Goal: Information Seeking & Learning: Check status

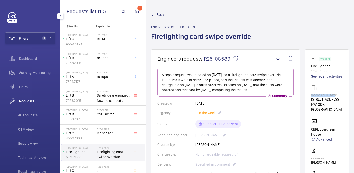
scroll to position [50, 0]
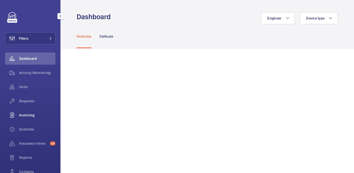
click at [30, 116] on span "Invoicing" at bounding box center [37, 114] width 36 height 5
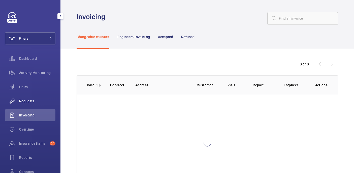
click at [28, 102] on span "Requests" at bounding box center [37, 100] width 36 height 5
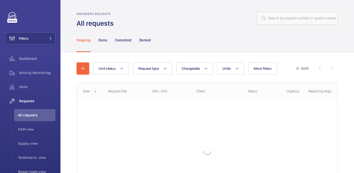
click at [291, 9] on wm-front-admin-header "Engineers requests All requests" at bounding box center [208, 14] width 294 height 28
click at [287, 14] on input "text" at bounding box center [297, 18] width 81 height 13
paste input "R25-09009"
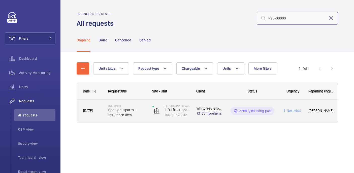
type input "R25-09009"
click at [141, 112] on span "Spotlight spares - insurance item" at bounding box center [127, 112] width 38 height 10
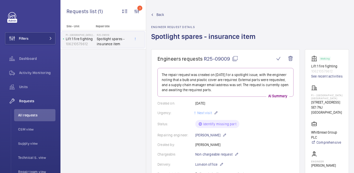
click at [234, 57] on mat-icon at bounding box center [235, 58] width 6 height 6
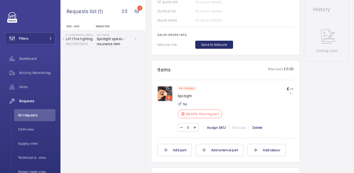
click at [160, 98] on img at bounding box center [165, 93] width 15 height 15
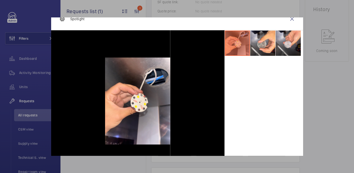
scroll to position [11, 0]
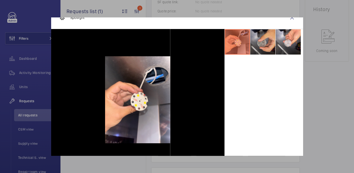
click at [258, 45] on li at bounding box center [262, 41] width 25 height 25
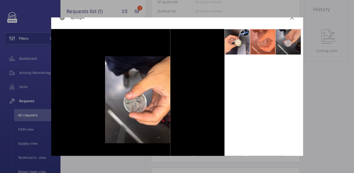
click at [288, 46] on li at bounding box center [288, 41] width 25 height 25
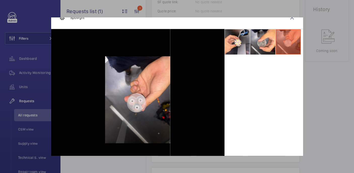
scroll to position [0, 0]
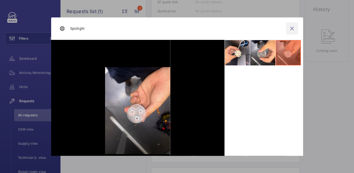
click at [292, 26] on wm-front-icon-button at bounding box center [292, 28] width 12 height 12
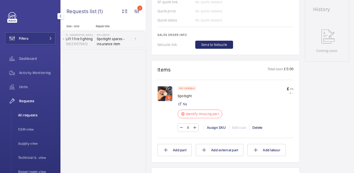
click at [24, 111] on li "All requests" at bounding box center [34, 115] width 41 height 12
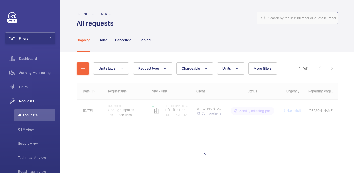
click at [276, 23] on input "text" at bounding box center [297, 18] width 81 height 13
paste input "R25-11928"
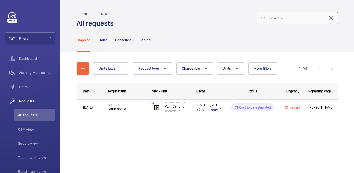
type input "R25-11928"
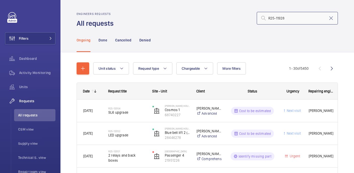
click at [287, 17] on input "R25-11928" at bounding box center [297, 18] width 81 height 13
click at [269, 18] on input "R25-11928" at bounding box center [297, 18] width 81 height 13
click at [288, 18] on input "R25-11928" at bounding box center [297, 18] width 81 height 13
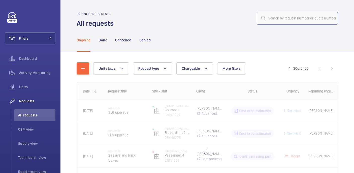
type input "R25-11928"
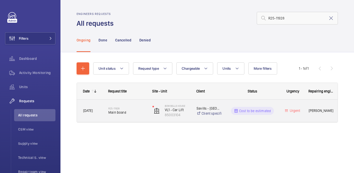
click at [144, 105] on div "R25-11928 Main board" at bounding box center [127, 110] width 38 height 15
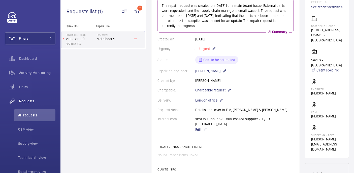
scroll to position [229, 0]
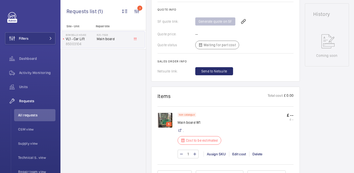
click at [161, 112] on img at bounding box center [165, 119] width 15 height 15
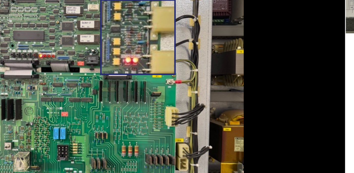
scroll to position [25, 0]
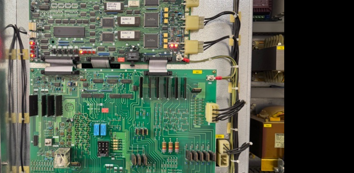
click at [201, 75] on div at bounding box center [138, 84] width 174 height 141
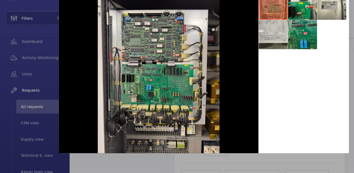
scroll to position [0, 0]
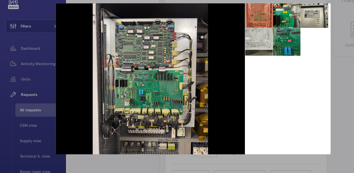
click at [258, 57] on li at bounding box center [262, 52] width 25 height 25
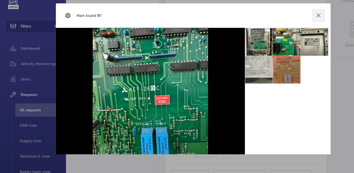
click at [291, 30] on wm-front-icon-button at bounding box center [292, 28] width 12 height 12
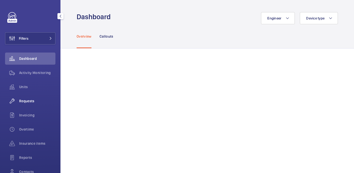
click at [29, 104] on div "Requests" at bounding box center [30, 101] width 50 height 12
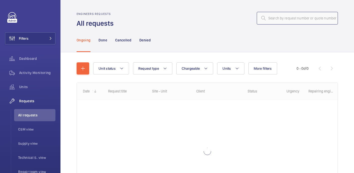
click at [313, 16] on input "text" at bounding box center [297, 18] width 81 height 13
paste input "R24-13362"
type input "R24-13362"
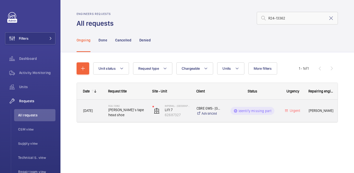
click at [126, 105] on div "R24-13362 Lima’s tape head shoe" at bounding box center [127, 110] width 38 height 15
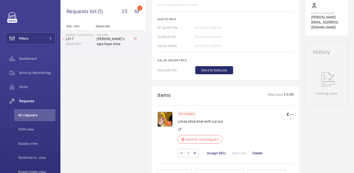
scroll to position [216, 0]
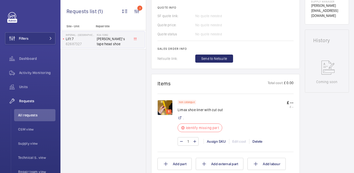
click at [168, 110] on img at bounding box center [165, 107] width 15 height 15
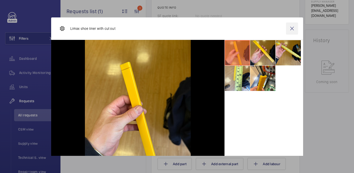
click at [294, 27] on wm-front-icon-button at bounding box center [292, 28] width 12 height 12
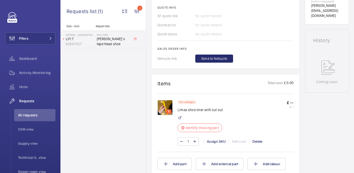
click at [190, 112] on p "Limax shoe liner with cut out" at bounding box center [202, 109] width 48 height 5
copy div "Limax shoe liner with cut out"
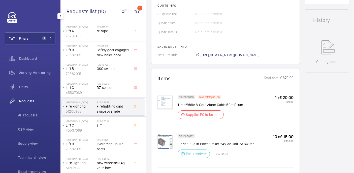
scroll to position [268, 0]
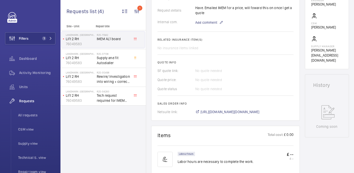
scroll to position [77, 0]
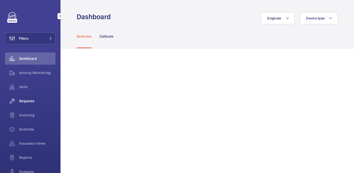
click at [31, 102] on span "Requests" at bounding box center [37, 100] width 36 height 5
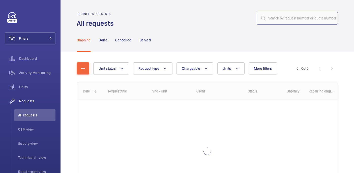
click at [304, 17] on input "text" at bounding box center [297, 18] width 81 height 13
paste input "R25-09009"
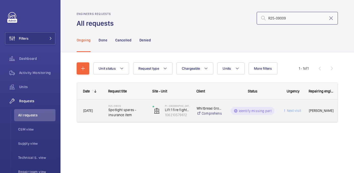
type input "R25-09009"
click at [136, 108] on span "Spotlight spares - insurance item" at bounding box center [127, 112] width 38 height 10
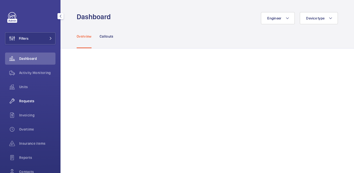
click at [30, 99] on span "Requests" at bounding box center [37, 100] width 36 height 5
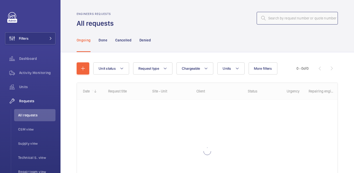
click at [278, 17] on input "text" at bounding box center [297, 18] width 81 height 13
paste input "R25-09009"
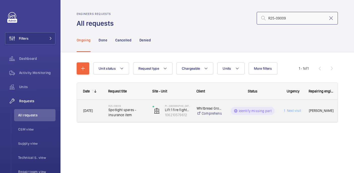
type input "R25-09009"
click at [117, 113] on span "Spotlight spares - insurance item" at bounding box center [127, 112] width 38 height 10
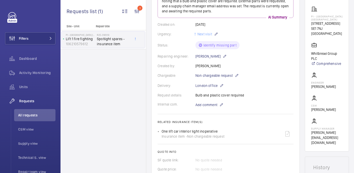
scroll to position [81, 0]
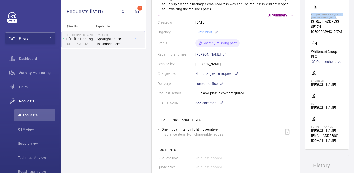
drag, startPoint x: 309, startPoint y: 14, endPoint x: 341, endPoint y: 17, distance: 32.6
click at [341, 17] on wm-front-card "Working Lift 1 fire fighting 106210579612 See recent activities PI - London Wat…" at bounding box center [327, 58] width 44 height 181
copy p "PI - London Waterloo Westminster Bridge"
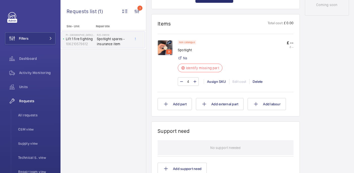
scroll to position [342, 0]
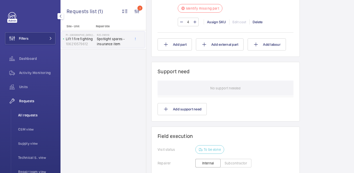
click at [27, 114] on span "All requests" at bounding box center [36, 114] width 37 height 5
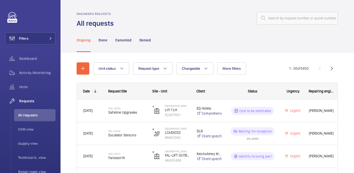
click at [302, 11] on wm-front-admin-header "Engineers requests All requests" at bounding box center [208, 14] width 294 height 28
click at [293, 16] on input "text" at bounding box center [297, 18] width 81 height 13
type input "safeline"
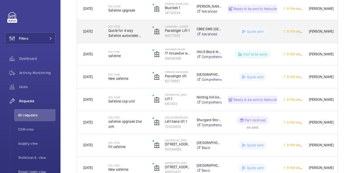
scroll to position [125, 0]
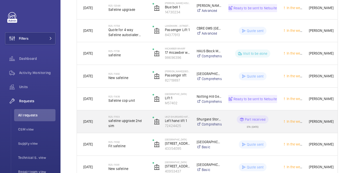
click at [145, 127] on span "safeline upgrade 2nd sim" at bounding box center [127, 123] width 38 height 10
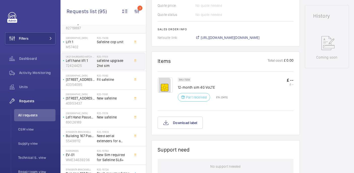
scroll to position [92, 0]
click at [117, 77] on span "Fit safeline" at bounding box center [113, 78] width 33 height 5
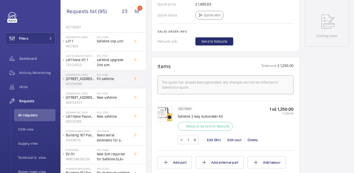
scroll to position [260, 0]
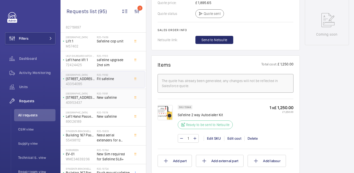
click at [107, 101] on div "R25-11091 New safeline" at bounding box center [113, 99] width 33 height 15
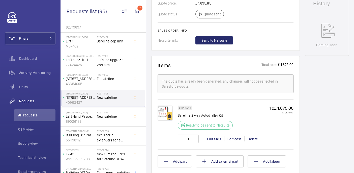
scroll to position [259, 0]
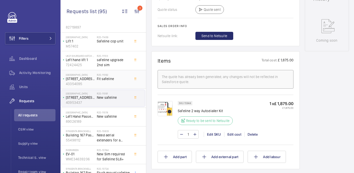
click at [112, 79] on span "Fit safeline" at bounding box center [113, 78] width 33 height 5
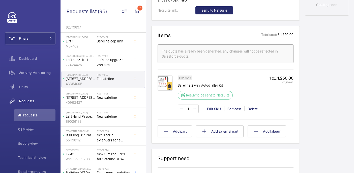
scroll to position [293, 0]
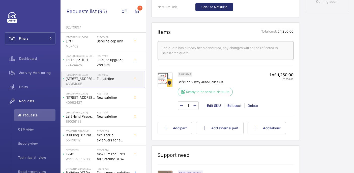
click at [162, 80] on img at bounding box center [165, 79] width 15 height 15
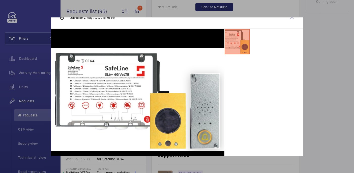
scroll to position [25, 0]
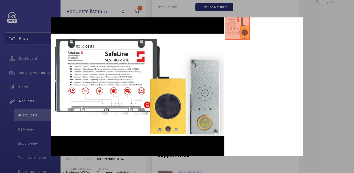
click at [344, 77] on div at bounding box center [177, 86] width 354 height 173
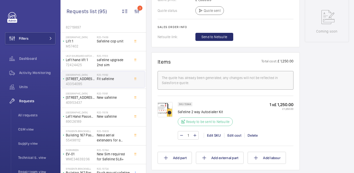
scroll to position [337, 0]
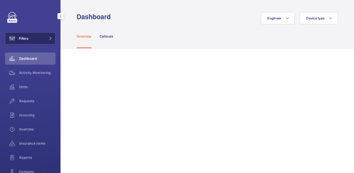
click at [39, 38] on button "Filters" at bounding box center [30, 38] width 50 height 12
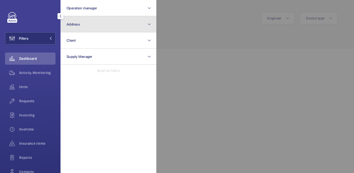
click at [91, 24] on button "Address" at bounding box center [109, 24] width 96 height 16
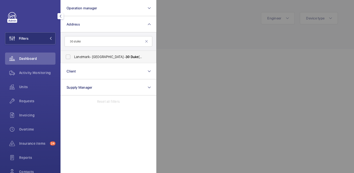
type input "30 duke"
click at [92, 59] on span "Landmark- [GEOGRAPHIC_DATA] - [STREET_ADDRESS]" at bounding box center [108, 56] width 69 height 5
click at [73, 59] on input "Landmark- [GEOGRAPHIC_DATA] - [STREET_ADDRESS]" at bounding box center [68, 57] width 10 height 10
checkbox input "true"
click at [204, 37] on div at bounding box center [333, 86] width 354 height 173
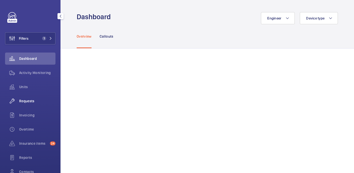
click at [25, 102] on span "Requests" at bounding box center [37, 100] width 36 height 5
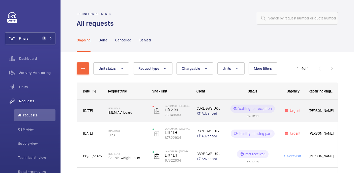
click at [136, 117] on div "R25-11942 IMEM AL1 board" at bounding box center [127, 110] width 38 height 15
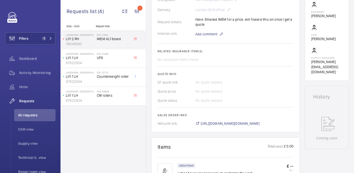
scroll to position [153, 0]
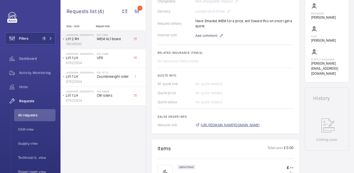
click at [221, 122] on span "https://6461500.app.netsuite.com/app/accounting/transactions/salesord.nl?id=299…" at bounding box center [230, 124] width 59 height 5
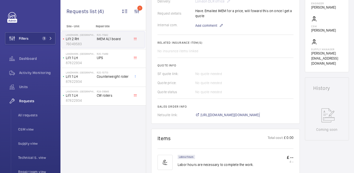
scroll to position [316, 0]
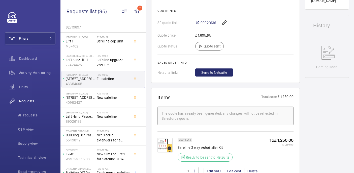
scroll to position [230, 0]
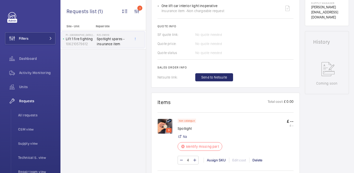
scroll to position [207, 0]
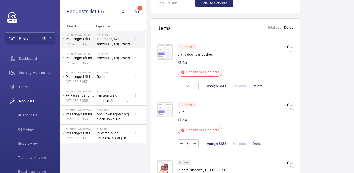
scroll to position [346, 0]
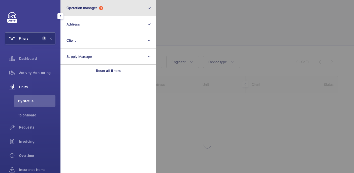
click at [123, 4] on button "Operation manager 1" at bounding box center [109, 8] width 96 height 16
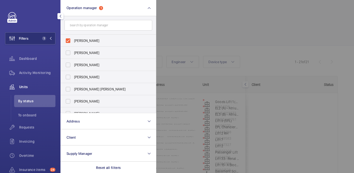
click at [189, 29] on div at bounding box center [333, 86] width 354 height 173
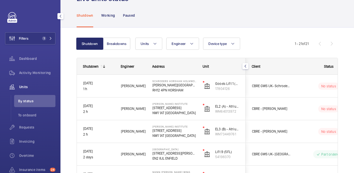
scroll to position [20, 0]
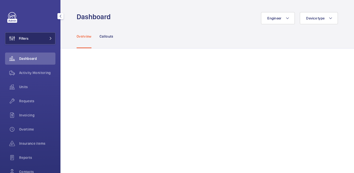
click at [26, 41] on span "Filters" at bounding box center [16, 38] width 23 height 12
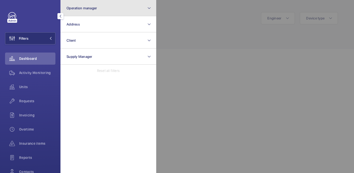
click at [77, 13] on button "Operation manager" at bounding box center [109, 8] width 96 height 16
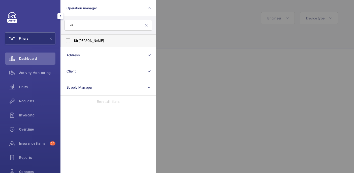
type input "kir"
click at [105, 44] on label "Kir [PERSON_NAME]" at bounding box center [105, 41] width 88 height 12
click at [73, 44] on input "Kir [PERSON_NAME]" at bounding box center [68, 41] width 10 height 10
checkbox input "true"
click at [196, 31] on div at bounding box center [333, 86] width 354 height 173
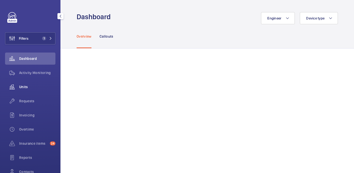
click at [23, 89] on span "Units" at bounding box center [37, 86] width 36 height 5
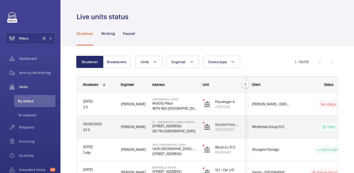
scroll to position [30, 0]
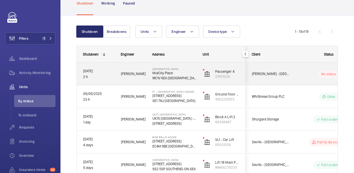
click at [190, 75] on p "WC1V 6EA [GEOGRAPHIC_DATA]" at bounding box center [175, 77] width 44 height 5
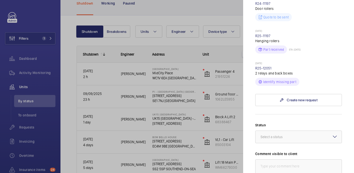
scroll to position [0, 0]
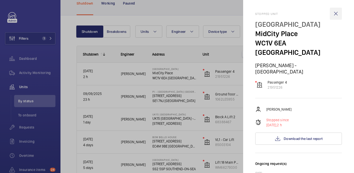
click at [335, 11] on wm-front-icon-button at bounding box center [336, 14] width 12 height 12
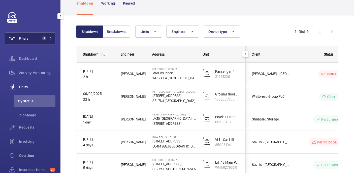
click at [32, 41] on button "Filters 1" at bounding box center [30, 38] width 50 height 12
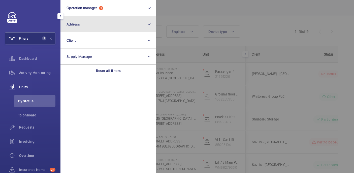
click at [99, 22] on button "Address" at bounding box center [109, 24] width 96 height 16
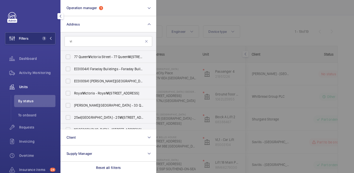
type input "v"
type input "shopping cen"
click at [117, 59] on span "Victoria Shopping Cen tre - [STREET_ADDRESS]" at bounding box center [108, 56] width 69 height 5
click at [73, 59] on input "Victoria Shopping Cen tre - [STREET_ADDRESS]" at bounding box center [68, 57] width 10 height 10
checkbox input "true"
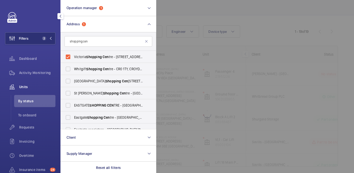
click at [208, 10] on div at bounding box center [333, 86] width 354 height 173
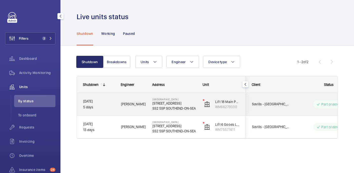
click at [134, 113] on div "[PERSON_NAME]" at bounding box center [131, 104] width 32 height 22
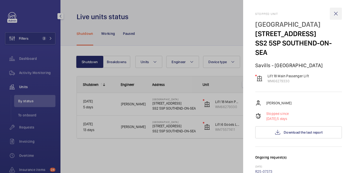
click at [335, 15] on wm-front-icon-button at bounding box center [336, 14] width 12 height 12
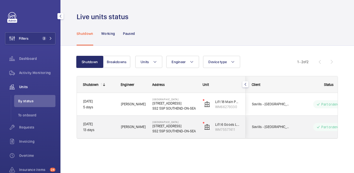
click at [139, 134] on div "[PERSON_NAME]" at bounding box center [130, 127] width 31 height 16
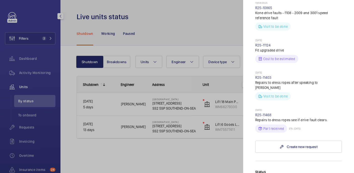
scroll to position [294, 0]
click at [263, 116] on link "R25-11468" at bounding box center [263, 114] width 16 height 4
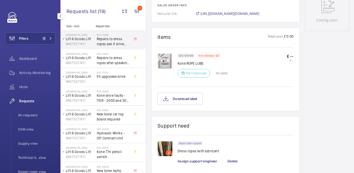
scroll to position [260, 0]
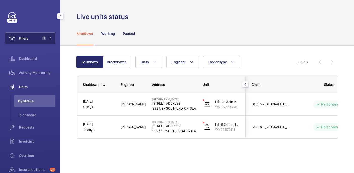
click at [33, 38] on button "Filters 2" at bounding box center [30, 38] width 50 height 12
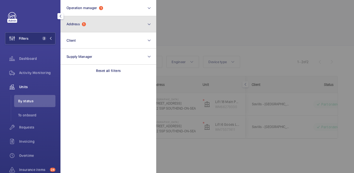
click at [112, 27] on button "Address 1" at bounding box center [109, 24] width 96 height 16
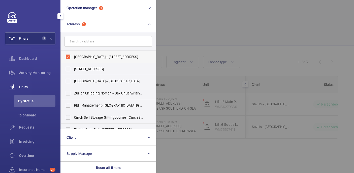
click at [77, 61] on label "[GEOGRAPHIC_DATA] - [STREET_ADDRESS]" at bounding box center [105, 57] width 88 height 12
click at [73, 61] on input "[GEOGRAPHIC_DATA] - [STREET_ADDRESS]" at bounding box center [68, 57] width 10 height 10
checkbox input "false"
click at [206, 31] on div at bounding box center [333, 86] width 354 height 173
